Goal: Information Seeking & Learning: Check status

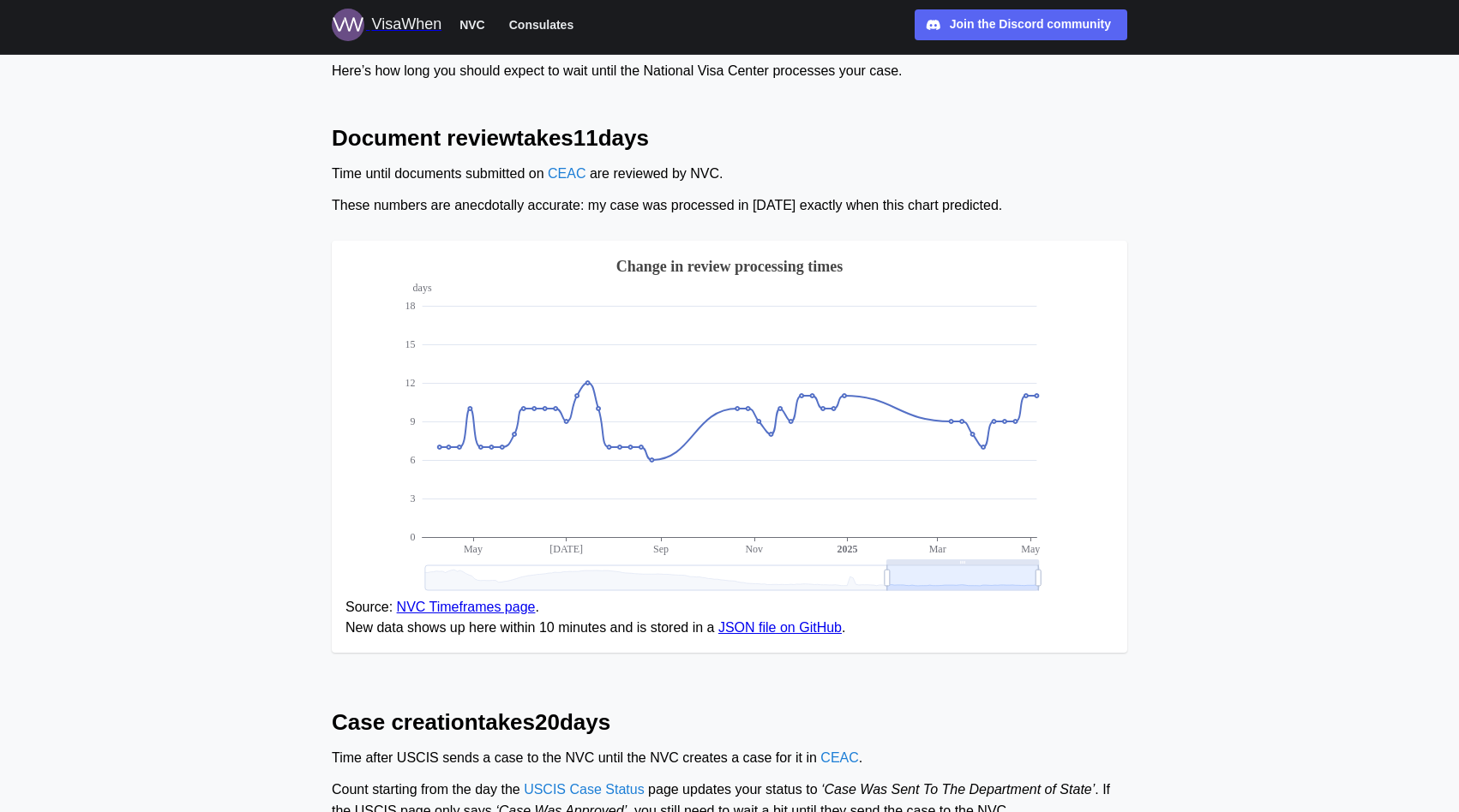
scroll to position [185, 0]
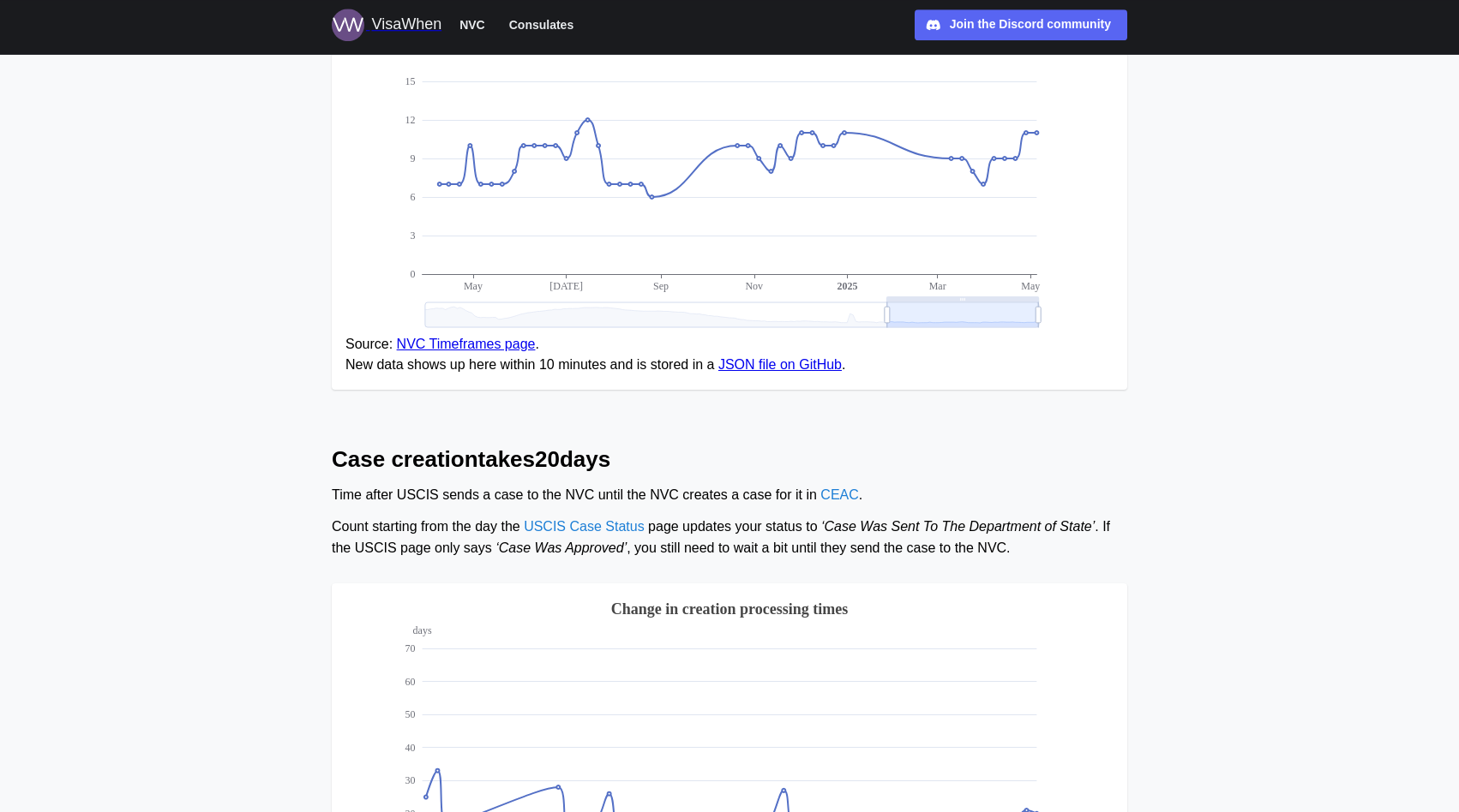
scroll to position [370, 0]
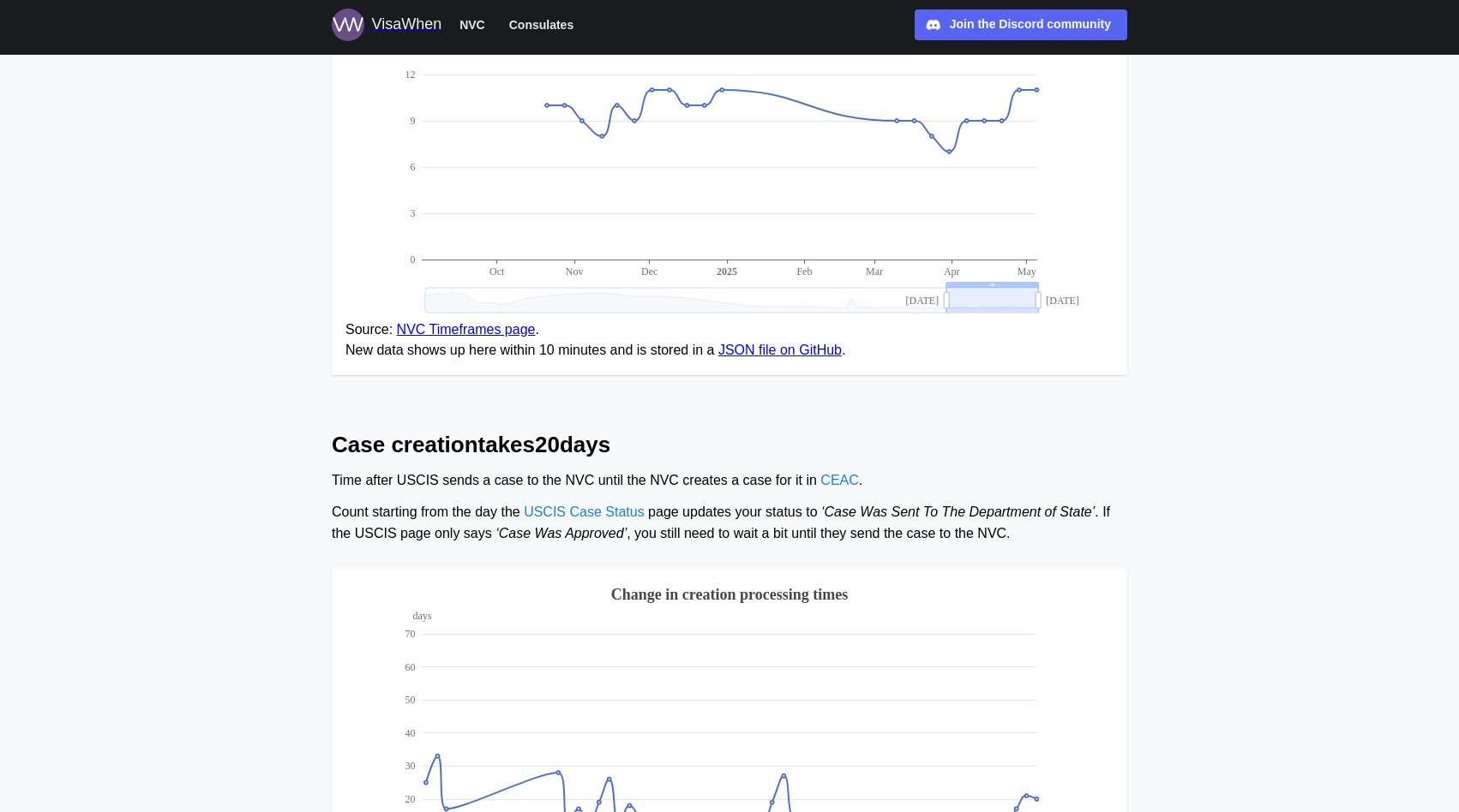
drag, startPoint x: 890, startPoint y: 299, endPoint x: 959, endPoint y: 299, distance: 69.0
click at [959, 299] on g "days 0 3 6 9 12 15 Oct Nov Dec Feb Mar Apr May 2025 2024-09-01 2025-05-05 Chang…" at bounding box center [742, 145] width 673 height 337
drag, startPoint x: 947, startPoint y: 300, endPoint x: 961, endPoint y: 297, distance: 14.3
click at [961, 297] on icon at bounding box center [961, 300] width 5 height 26
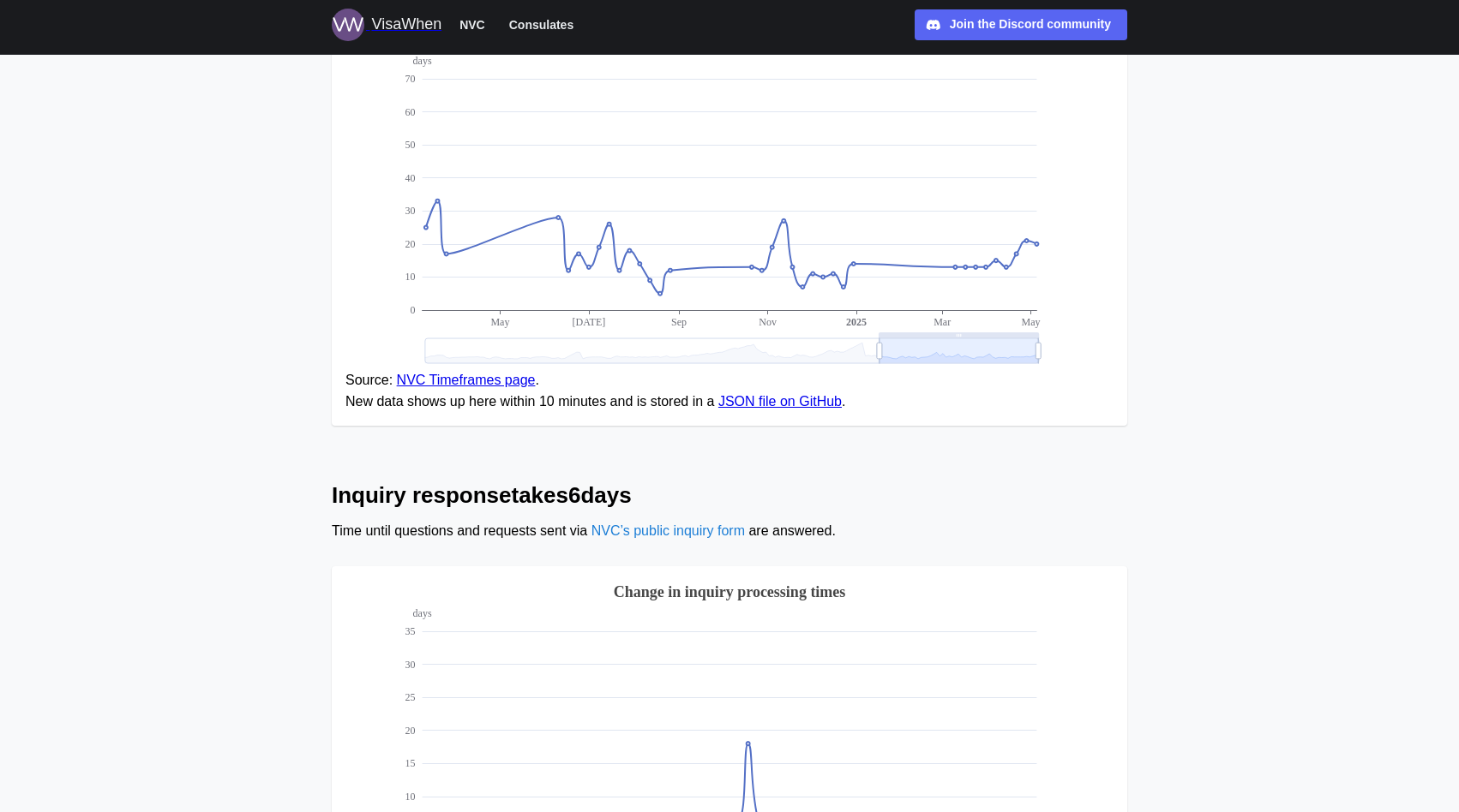
scroll to position [1228, 0]
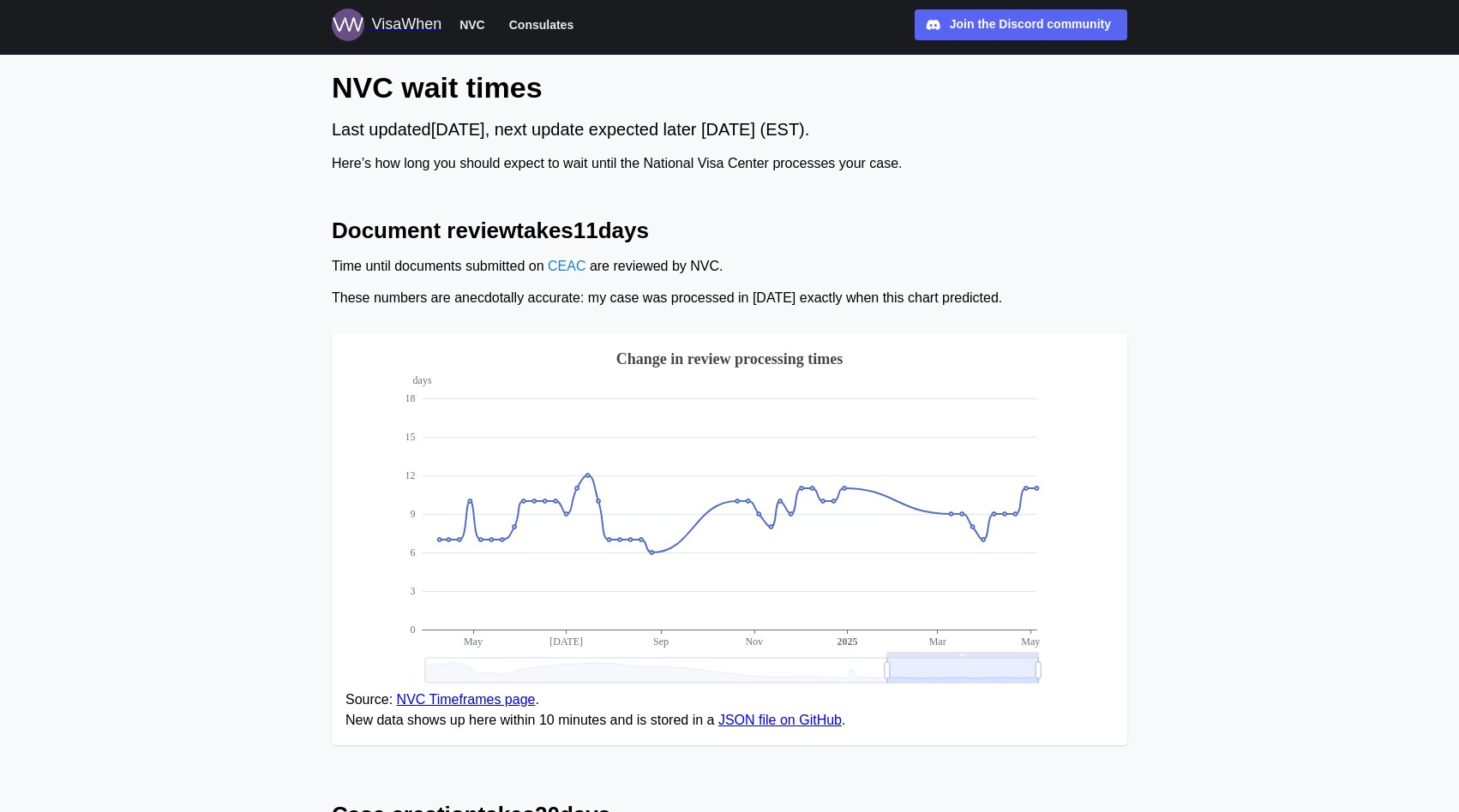
click at [336, 21] on img at bounding box center [348, 25] width 33 height 33
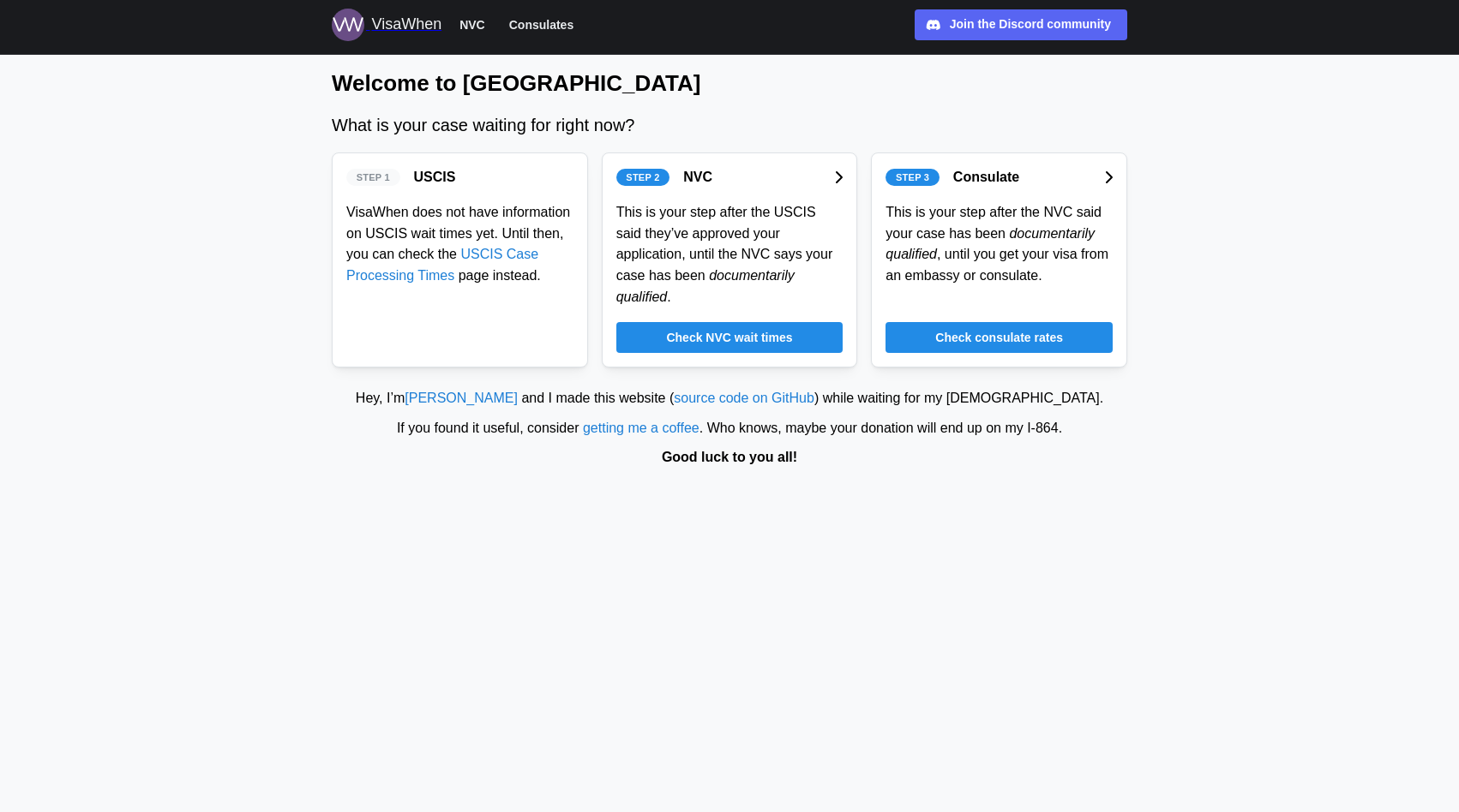
click at [712, 323] on span "Check NVC wait times" at bounding box center [728, 337] width 126 height 29
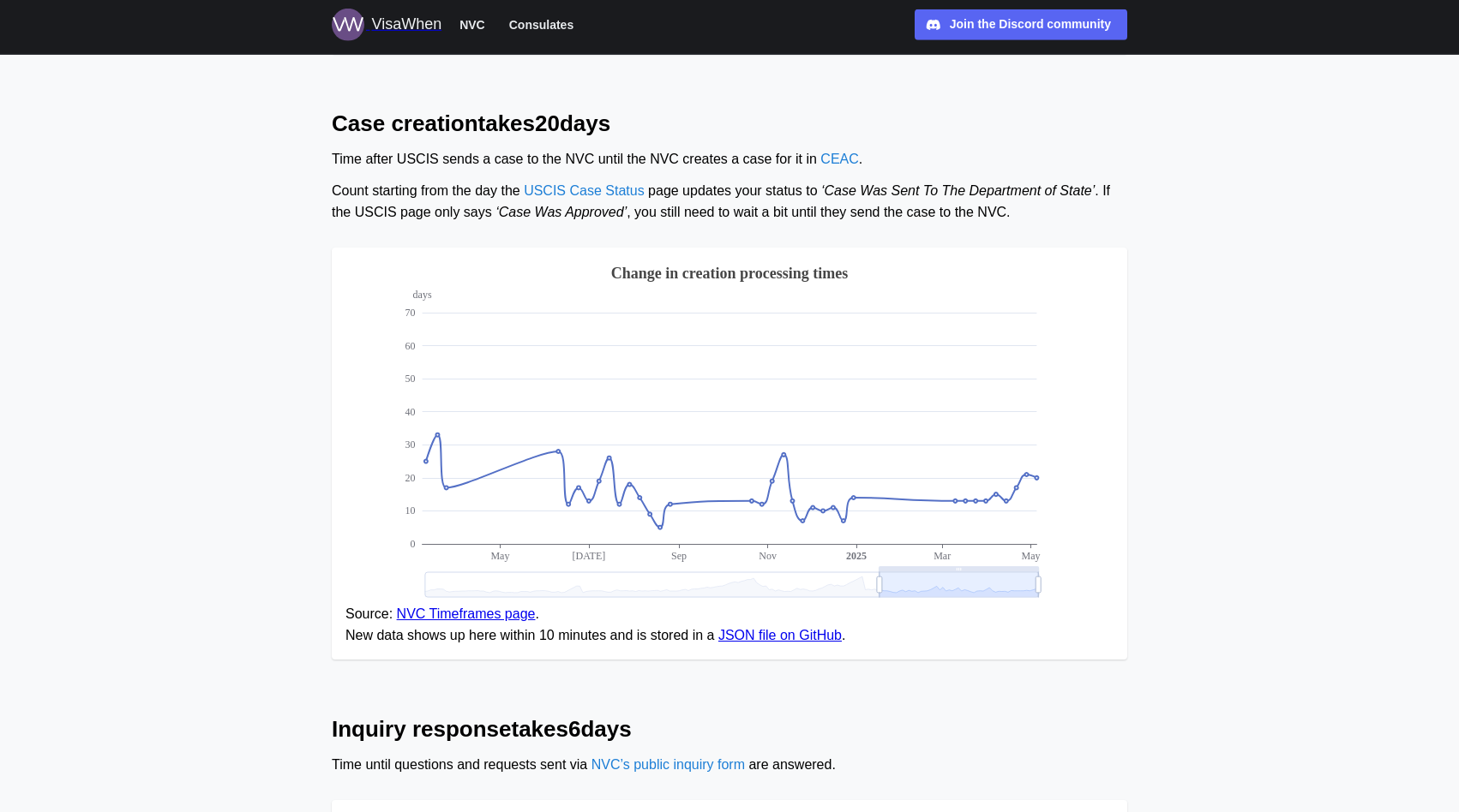
scroll to position [741, 0]
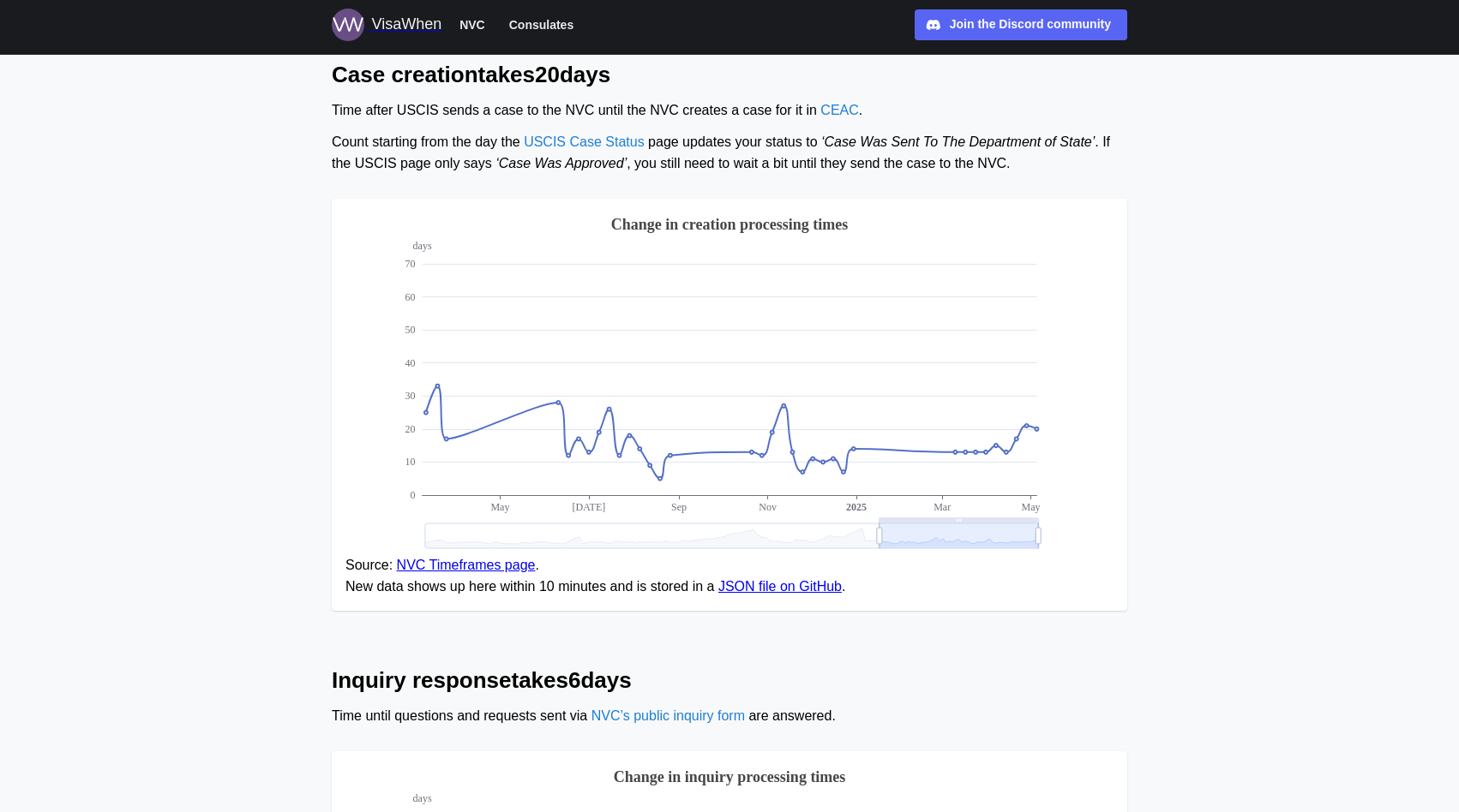
click at [753, 594] on link "JSON file on GitHub" at bounding box center [780, 586] width 123 height 15
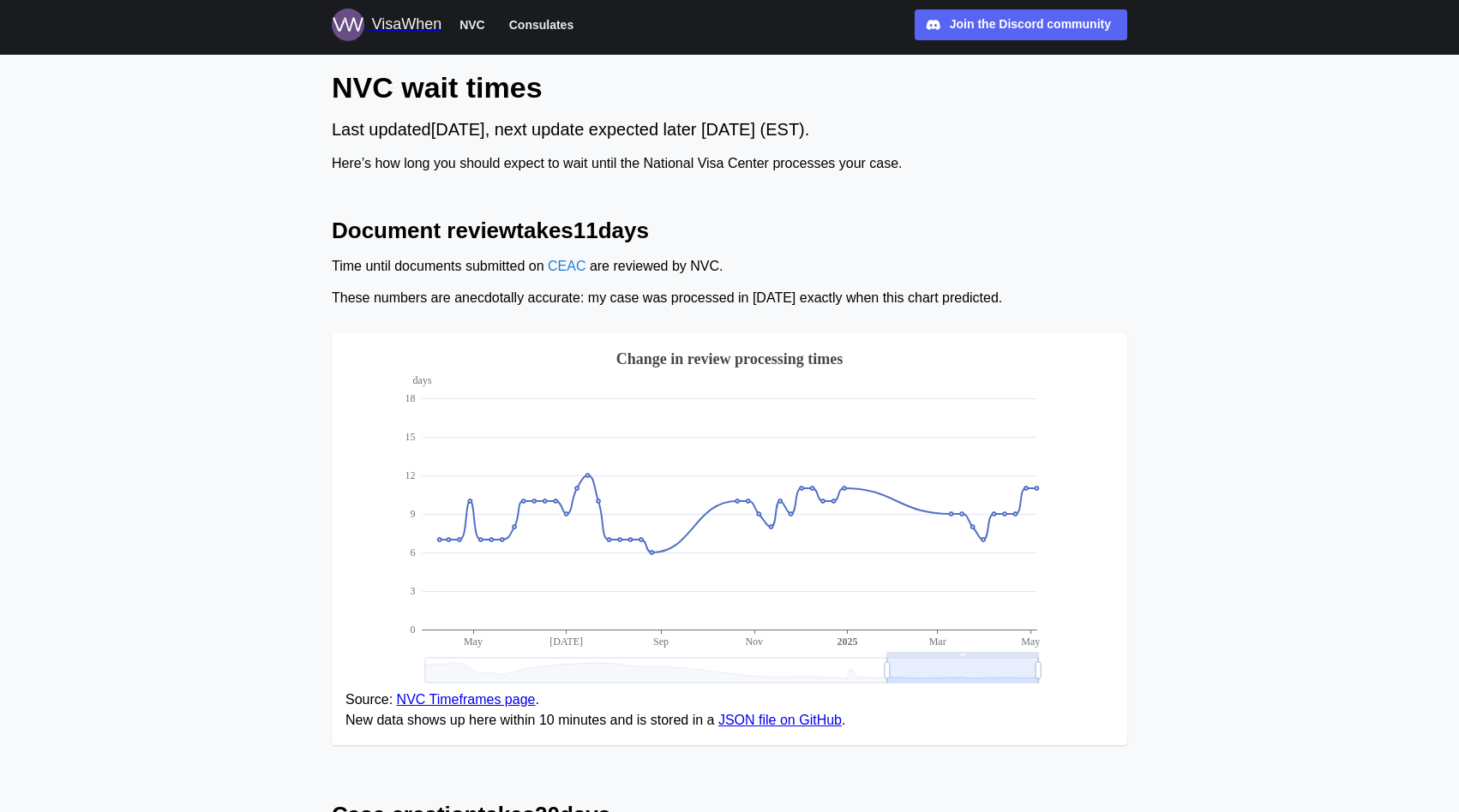
click at [482, 21] on button "NVC" at bounding box center [472, 25] width 41 height 22
click at [536, 25] on span "Consulates" at bounding box center [541, 25] width 65 height 21
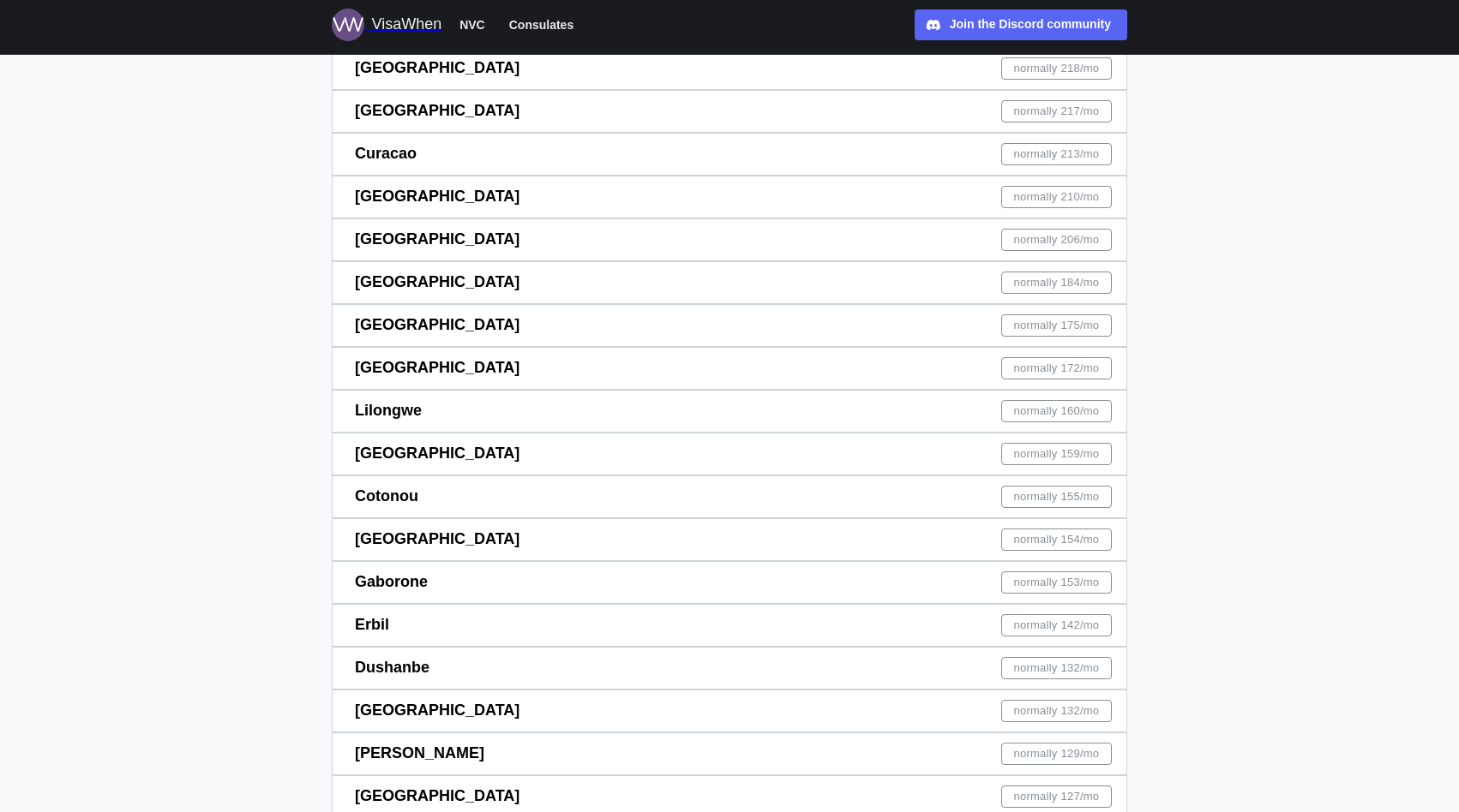
scroll to position [8233, 0]
